Goal: Task Accomplishment & Management: Use online tool/utility

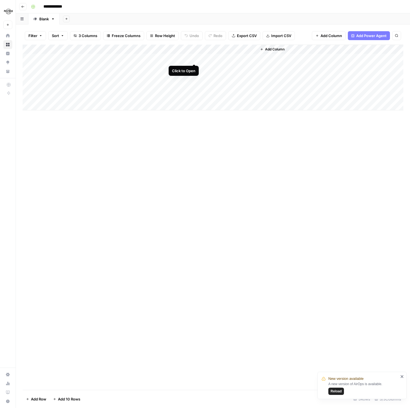
click at [194, 58] on div "Add Column" at bounding box center [213, 78] width 381 height 66
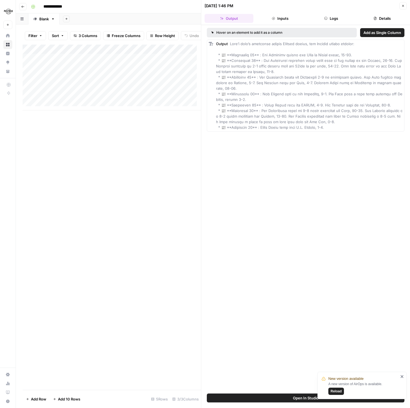
click at [169, 226] on div "Add Column" at bounding box center [112, 217] width 178 height 345
click at [194, 72] on div "Add Column" at bounding box center [112, 78] width 178 height 66
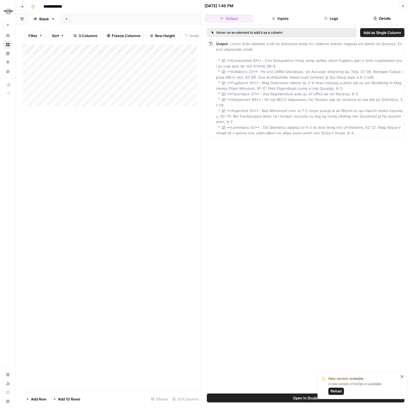
click at [75, 82] on div "Add Column" at bounding box center [112, 78] width 178 height 66
click at [74, 82] on input at bounding box center [88, 83] width 89 height 7
type input "**********"
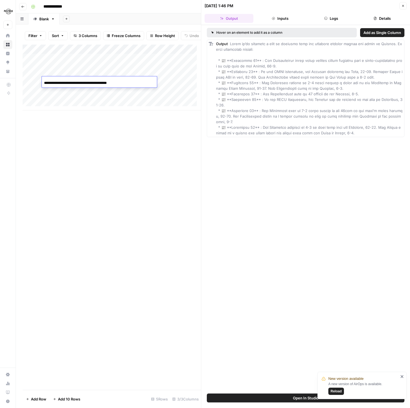
click at [91, 123] on div "Add Column" at bounding box center [112, 217] width 178 height 345
click at [122, 168] on div "Add Column" at bounding box center [112, 217] width 178 height 345
click at [108, 161] on div "Add Column" at bounding box center [112, 217] width 178 height 345
click at [401, 5] on button "Close" at bounding box center [402, 5] width 7 height 7
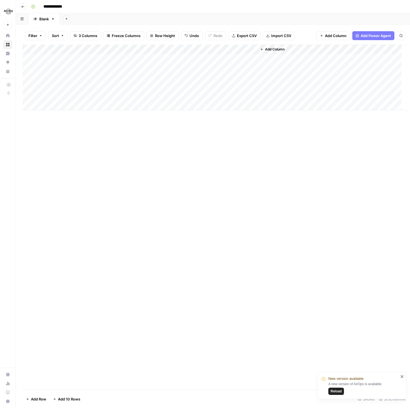
click at [184, 170] on div "Add Column" at bounding box center [215, 217] width 385 height 345
click at [151, 169] on div "Add Column" at bounding box center [213, 217] width 381 height 345
click at [139, 84] on div "Add Column" at bounding box center [213, 78] width 381 height 66
click at [86, 189] on div "Add Column" at bounding box center [213, 217] width 381 height 345
click at [95, 161] on div "Add Column" at bounding box center [213, 217] width 381 height 345
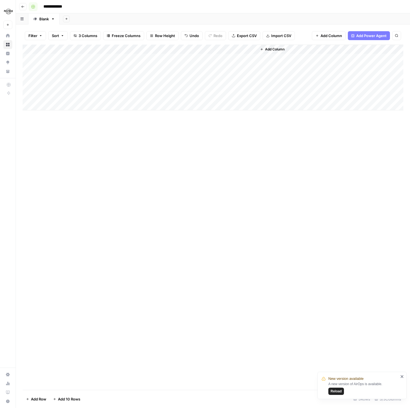
click at [23, 8] on icon "button" at bounding box center [22, 6] width 3 height 3
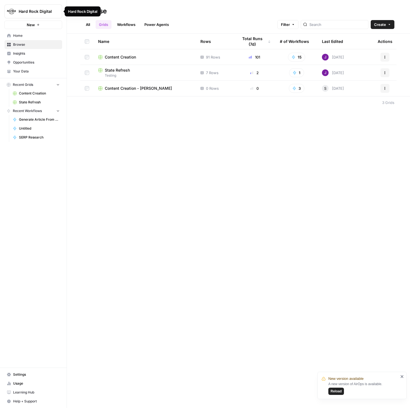
click at [124, 68] on span "State Refresh" at bounding box center [117, 70] width 25 height 6
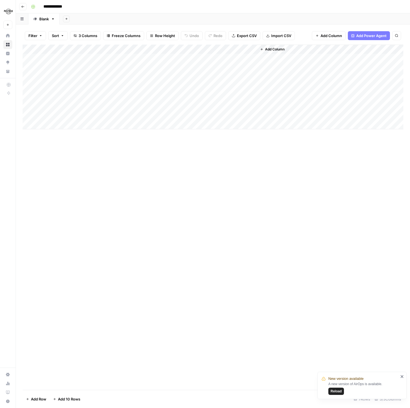
click at [108, 162] on div "Add Column" at bounding box center [213, 217] width 381 height 345
click at [74, 89] on div "Add Column" at bounding box center [213, 87] width 381 height 85
type input "**********"
click at [110, 169] on div "Add Column" at bounding box center [213, 217] width 381 height 345
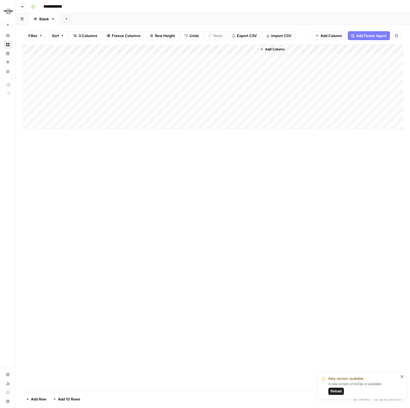
click at [110, 95] on div "Add Column" at bounding box center [213, 87] width 381 height 85
type input "**********"
click at [123, 141] on div "Add Column" at bounding box center [213, 217] width 381 height 345
click at [106, 106] on div "Add Column" at bounding box center [213, 87] width 381 height 85
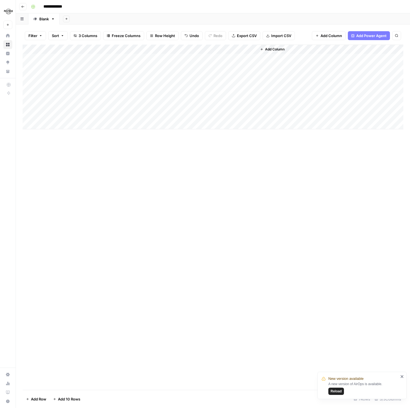
click at [106, 106] on div "Add Column" at bounding box center [213, 87] width 381 height 85
click at [106, 106] on input at bounding box center [88, 107] width 89 height 7
type input "**********"
click at [121, 145] on div "Add Column" at bounding box center [213, 217] width 381 height 345
click at [77, 115] on div "Add Column" at bounding box center [213, 87] width 381 height 85
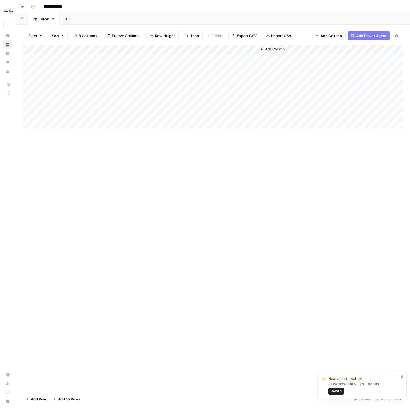
click at [77, 115] on div "Add Column" at bounding box center [213, 87] width 381 height 85
type input "**********"
click at [93, 154] on div "Add Column" at bounding box center [213, 217] width 381 height 345
click at [60, 125] on div "Add Column" at bounding box center [213, 87] width 381 height 85
click at [55, 125] on input at bounding box center [88, 126] width 89 height 7
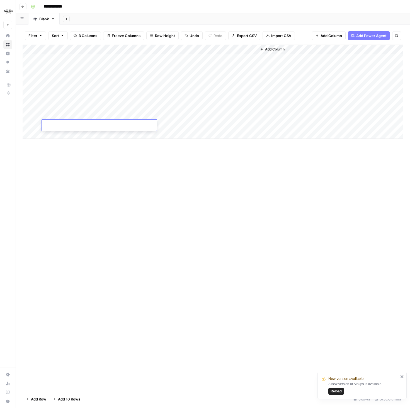
paste input "**********"
type input "**********"
click at [67, 154] on div "Add Column" at bounding box center [213, 217] width 381 height 345
click at [62, 135] on div "Add Column" at bounding box center [213, 92] width 381 height 94
type input "**********"
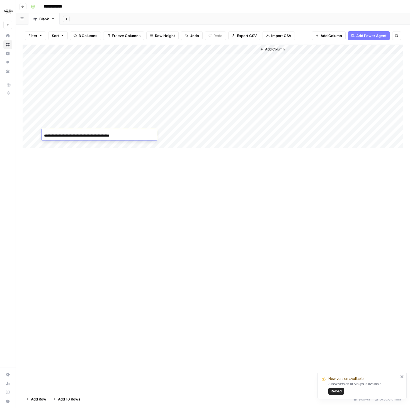
click at [93, 163] on div "Add Column" at bounding box center [213, 217] width 381 height 345
drag, startPoint x: 25, startPoint y: 135, endPoint x: 20, endPoint y: 103, distance: 32.4
click at [20, 103] on div "Filter Sort 3 Columns Freeze Columns Row Height Undo Redo Export CSV Import CSV…" at bounding box center [213, 216] width 394 height 383
click at [102, 200] on div "Add Column" at bounding box center [213, 217] width 381 height 345
click at [97, 180] on div "Add Column" at bounding box center [213, 217] width 381 height 345
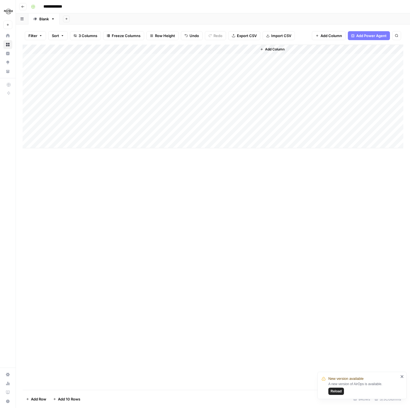
drag, startPoint x: 260, startPoint y: 218, endPoint x: 250, endPoint y: 119, distance: 98.9
click at [260, 218] on div "Add Column" at bounding box center [213, 217] width 381 height 345
click at [194, 57] on div "Add Column" at bounding box center [213, 97] width 381 height 104
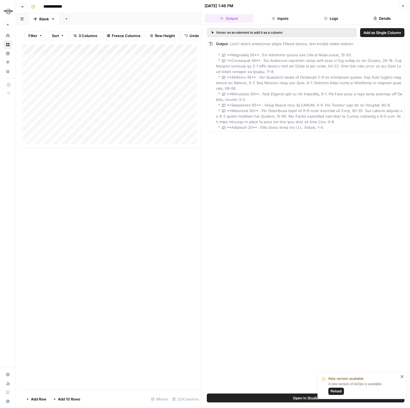
click at [283, 19] on button "Inputs" at bounding box center [279, 18] width 49 height 9
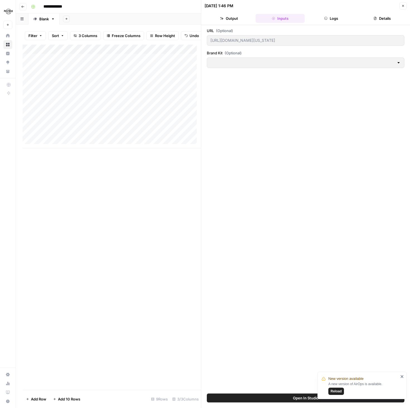
type input "Hard Rock Digital"
click at [236, 19] on button "Output" at bounding box center [228, 18] width 49 height 9
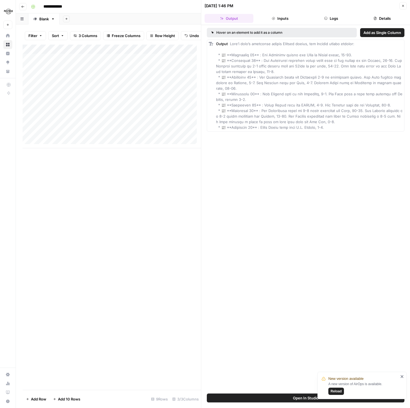
click at [342, 16] on button "Logs" at bounding box center [331, 18] width 49 height 9
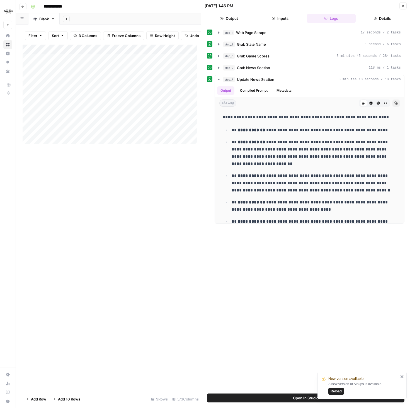
click at [230, 17] on button "Output" at bounding box center [228, 18] width 49 height 9
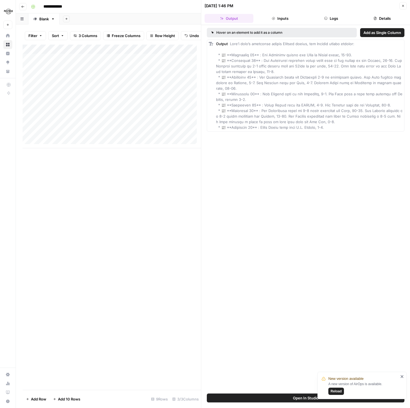
click at [405, 4] on button "Close" at bounding box center [402, 5] width 7 height 7
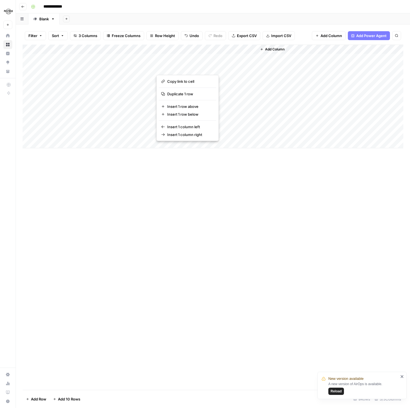
click at [211, 194] on div "Add Column" at bounding box center [213, 217] width 381 height 345
click at [20, 9] on button "Go back" at bounding box center [22, 6] width 7 height 7
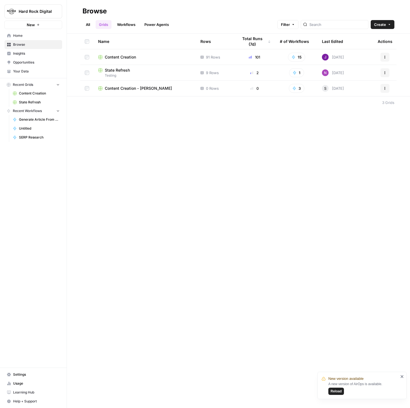
click at [116, 59] on span "Content Creation" at bounding box center [120, 57] width 31 height 6
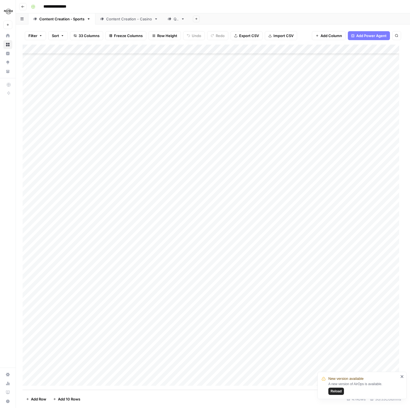
scroll to position [123, 0]
click at [200, 49] on div "Add Column" at bounding box center [213, 217] width 381 height 345
click at [200, 105] on span "Edit Workflow" at bounding box center [211, 104] width 49 height 6
